Goal: Navigation & Orientation: Find specific page/section

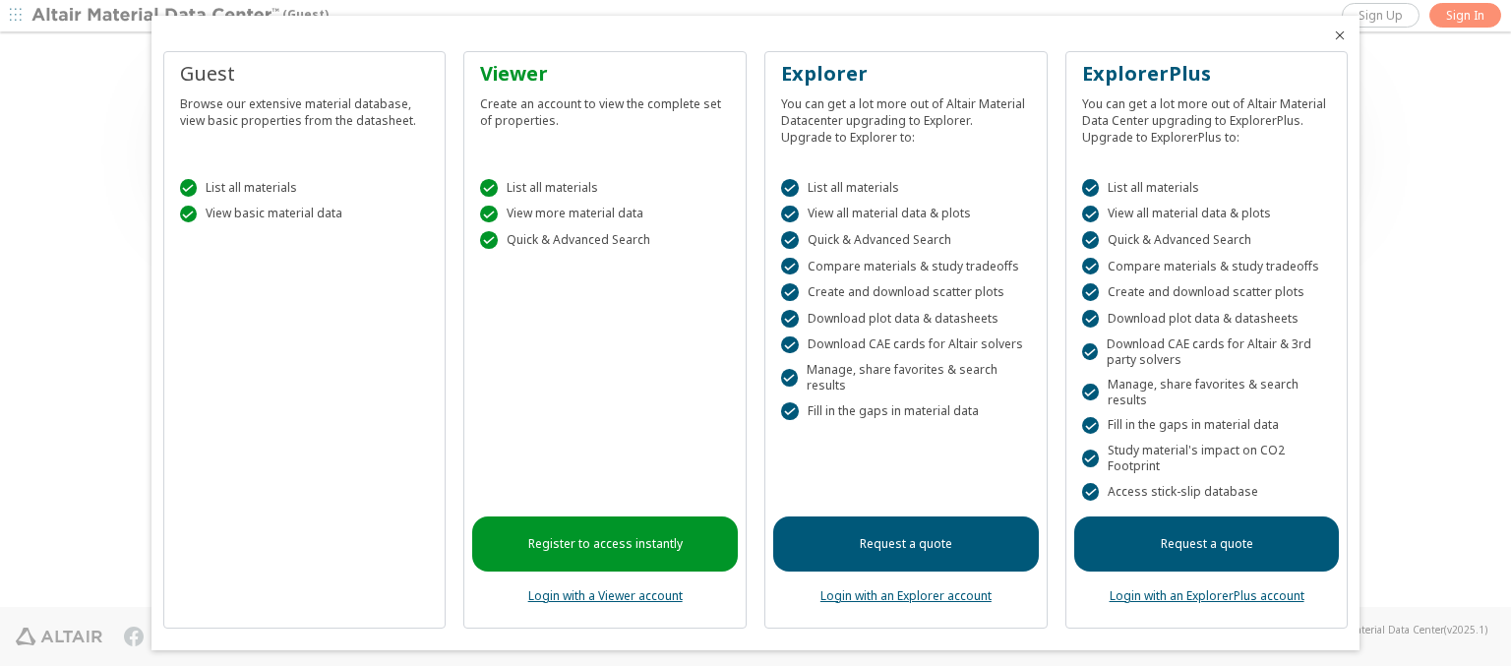
click at [1332, 35] on icon "Close" at bounding box center [1340, 36] width 16 height 16
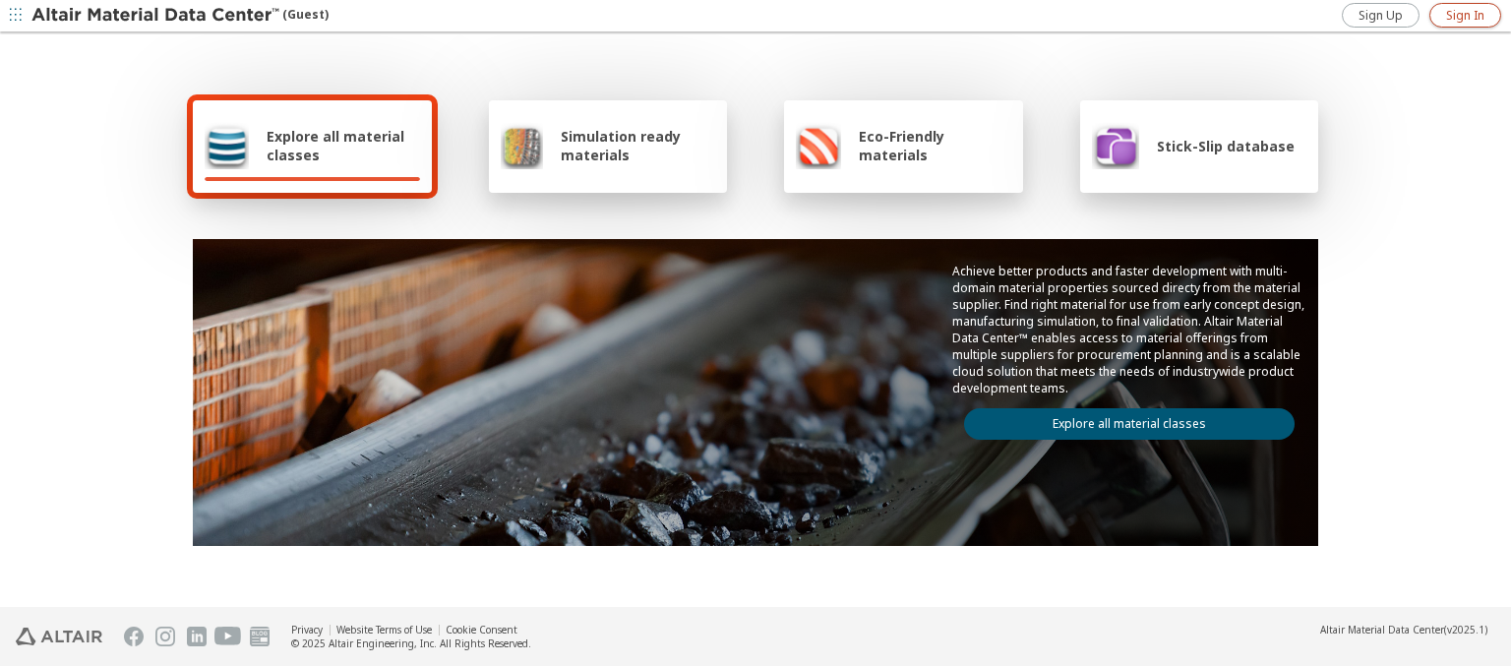
click at [1465, 15] on span "Sign In" at bounding box center [1465, 16] width 38 height 16
click at [156, 16] on img at bounding box center [156, 16] width 251 height 20
click at [335, 146] on span "Explore all material classes" at bounding box center [343, 145] width 153 height 37
click at [1121, 419] on link "Explore all material classes" at bounding box center [1129, 423] width 331 height 31
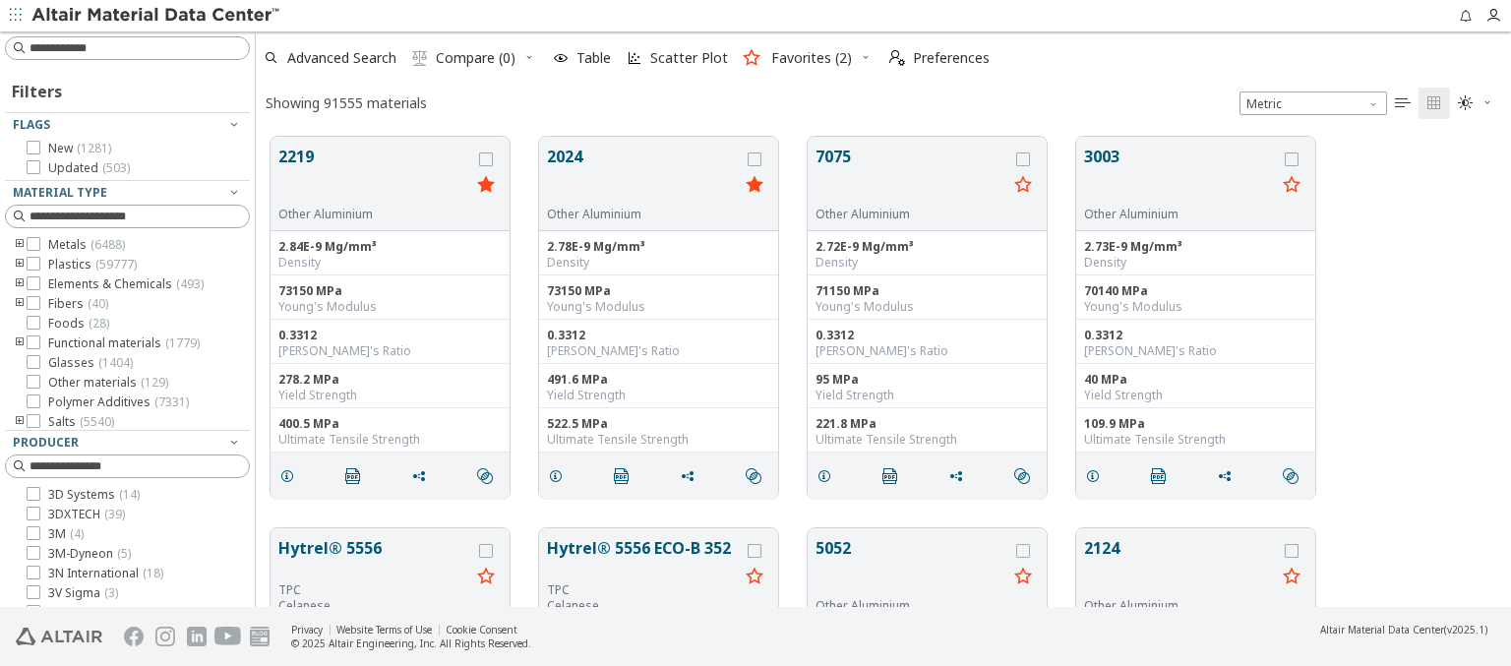
scroll to position [470, 1239]
click at [561, 58] on icon "button" at bounding box center [561, 58] width 16 height 16
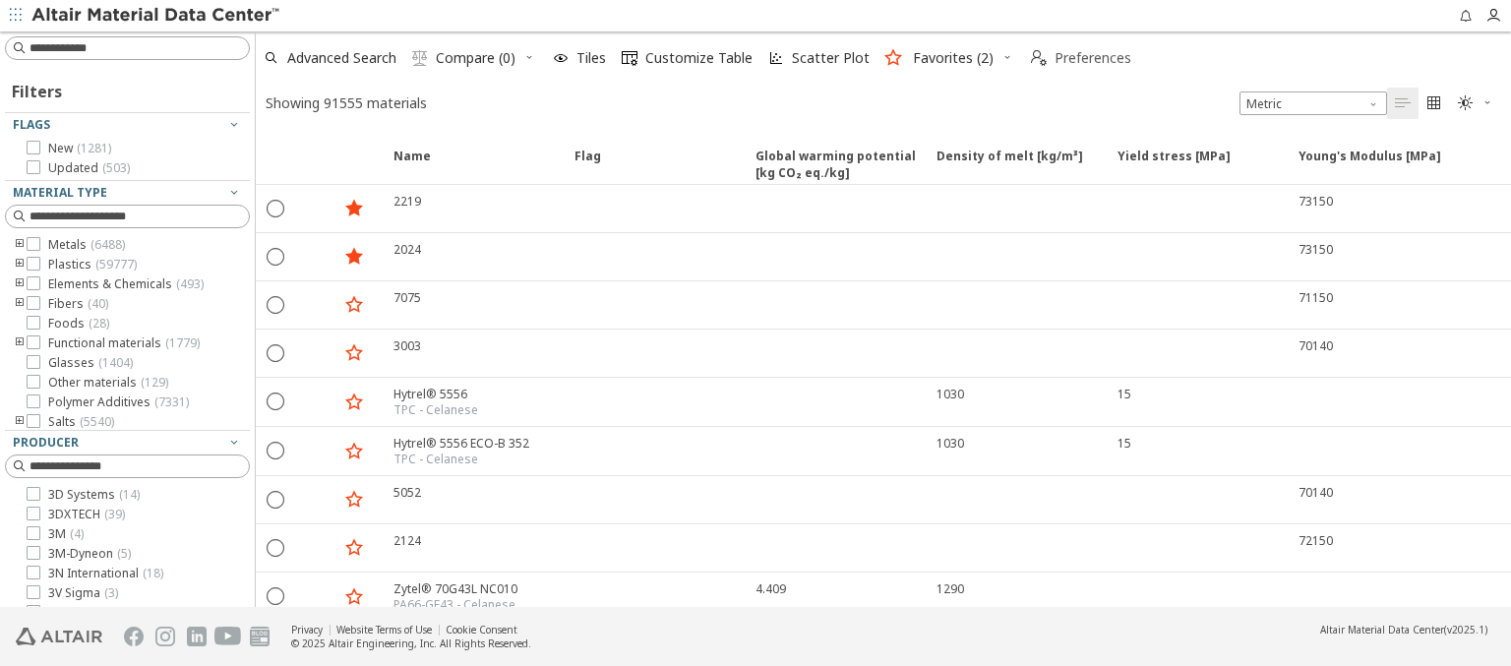
click at [1073, 58] on span "Preferences" at bounding box center [1093, 58] width 77 height 14
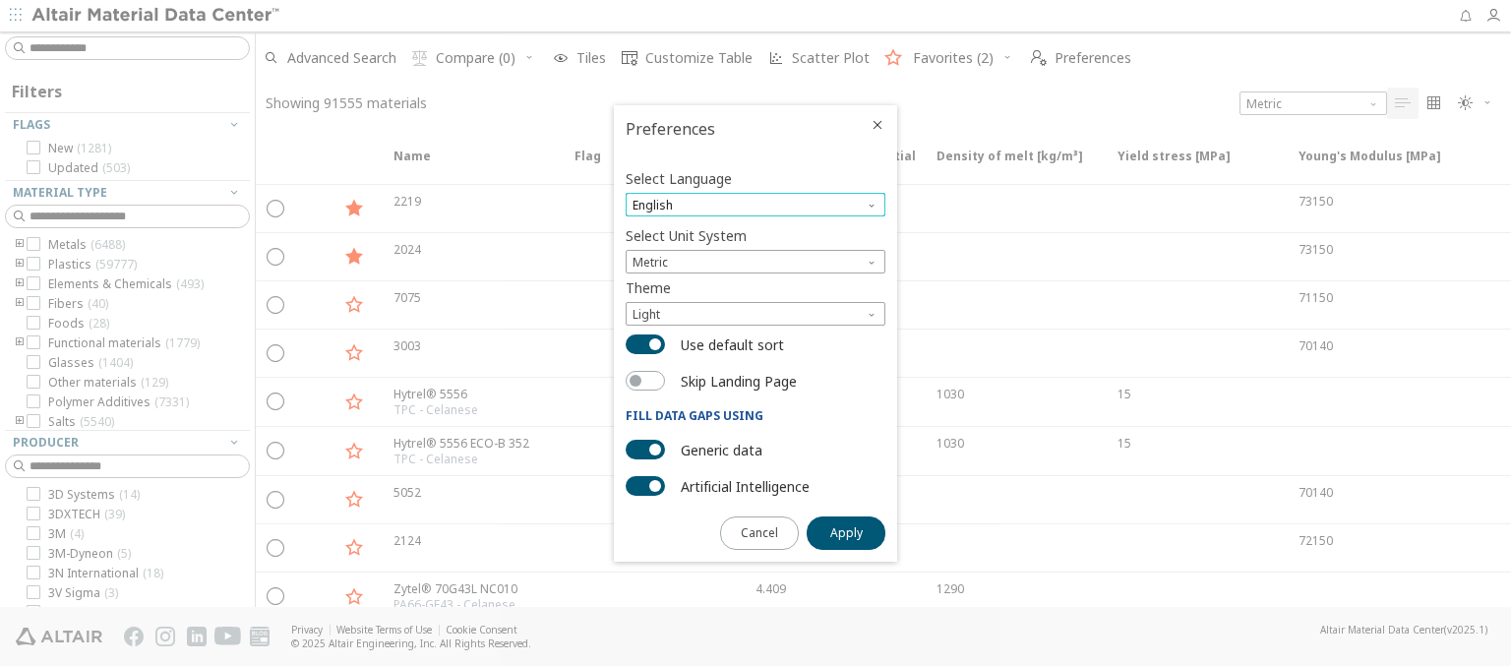
click at [755, 205] on span "English" at bounding box center [756, 205] width 260 height 24
click at [755, 253] on span "Deutsch" at bounding box center [756, 254] width 244 height 14
click at [846, 531] on span "Apply" at bounding box center [846, 533] width 32 height 16
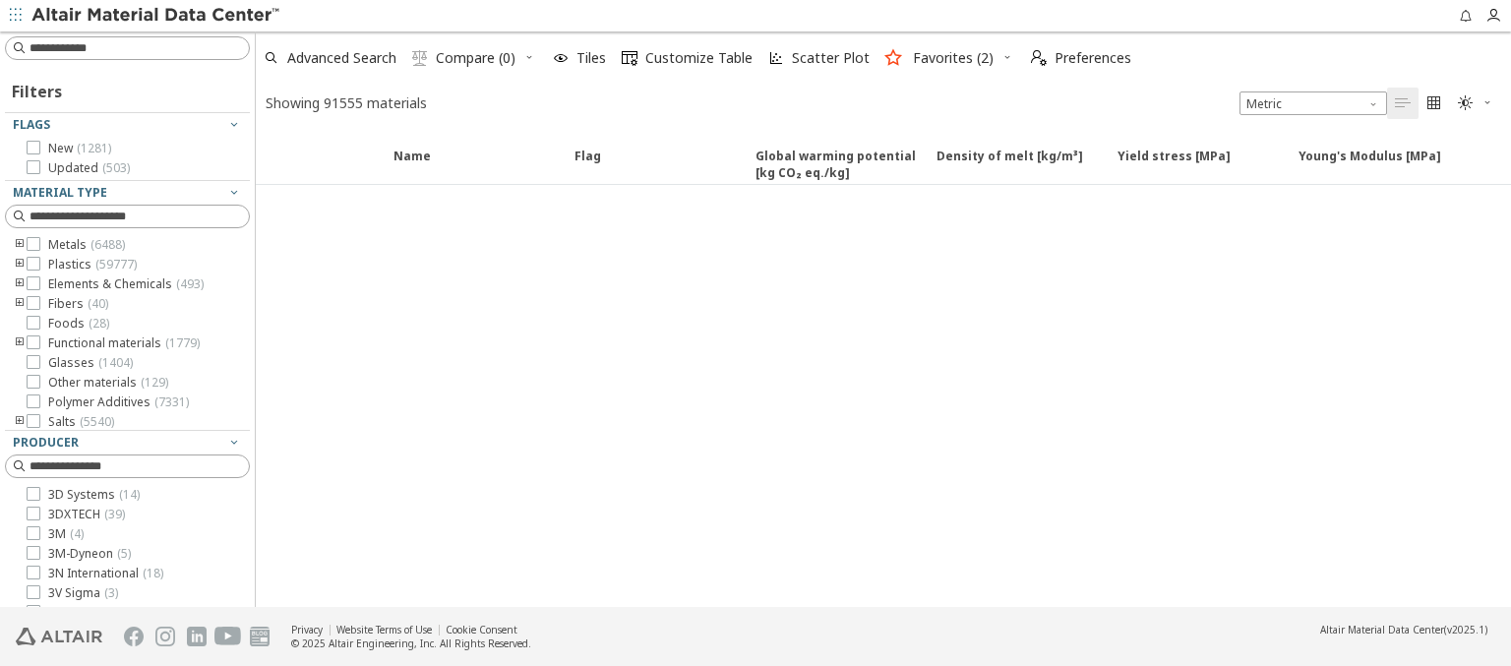
type input "*******"
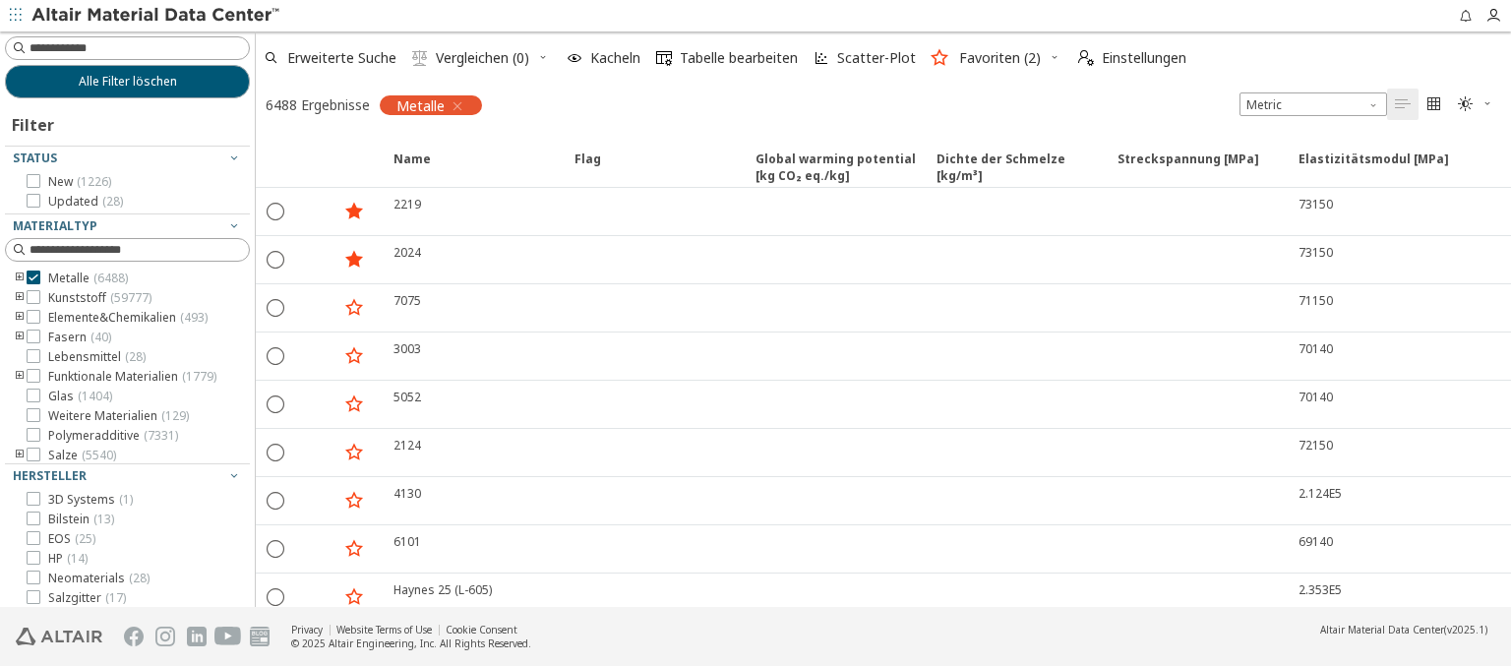
click at [156, 16] on img at bounding box center [156, 16] width 251 height 20
